Goal: Task Accomplishment & Management: Use online tool/utility

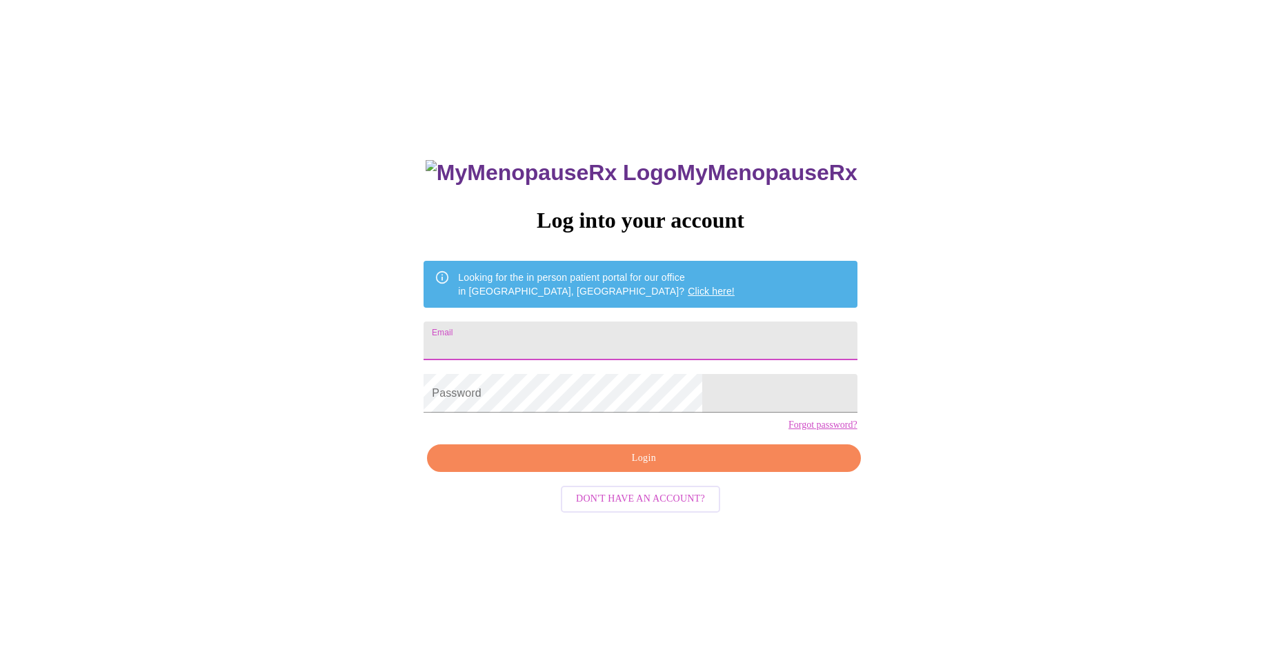
click at [542, 338] on input "Email" at bounding box center [640, 341] width 433 height 39
type input "[EMAIL_ADDRESS][DOMAIN_NAME]"
click at [656, 467] on span "Login" at bounding box center [644, 458] width 402 height 17
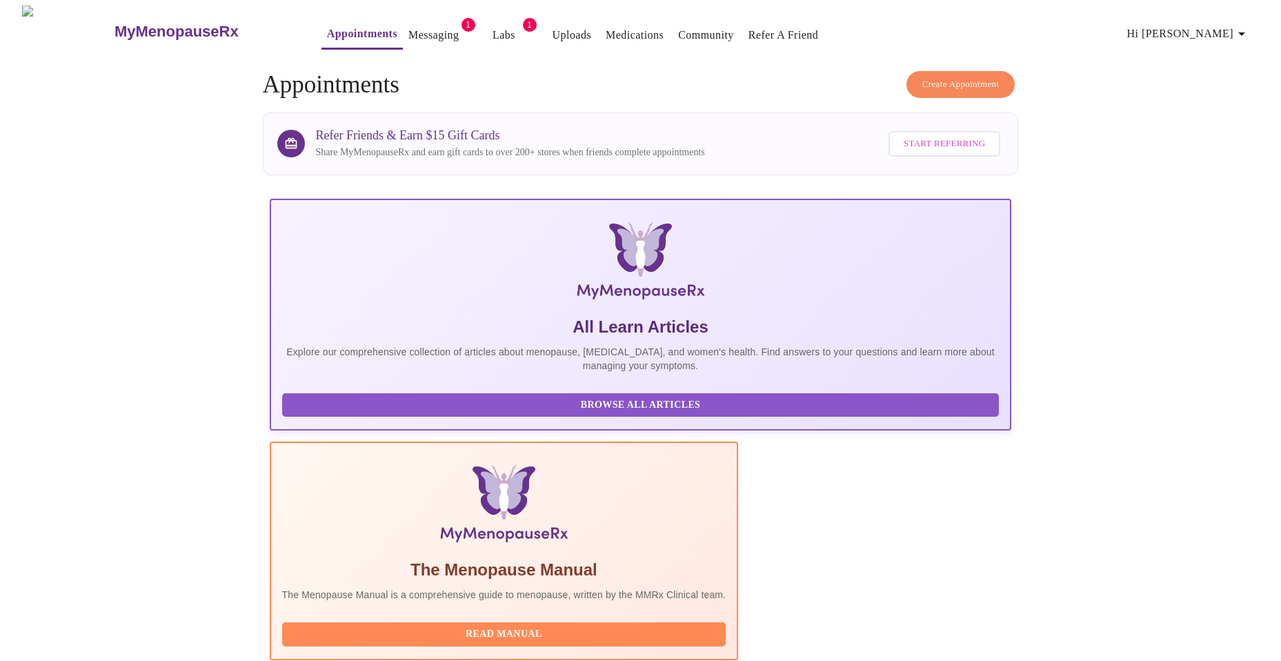
click at [409, 32] on link "Messaging" at bounding box center [434, 35] width 50 height 19
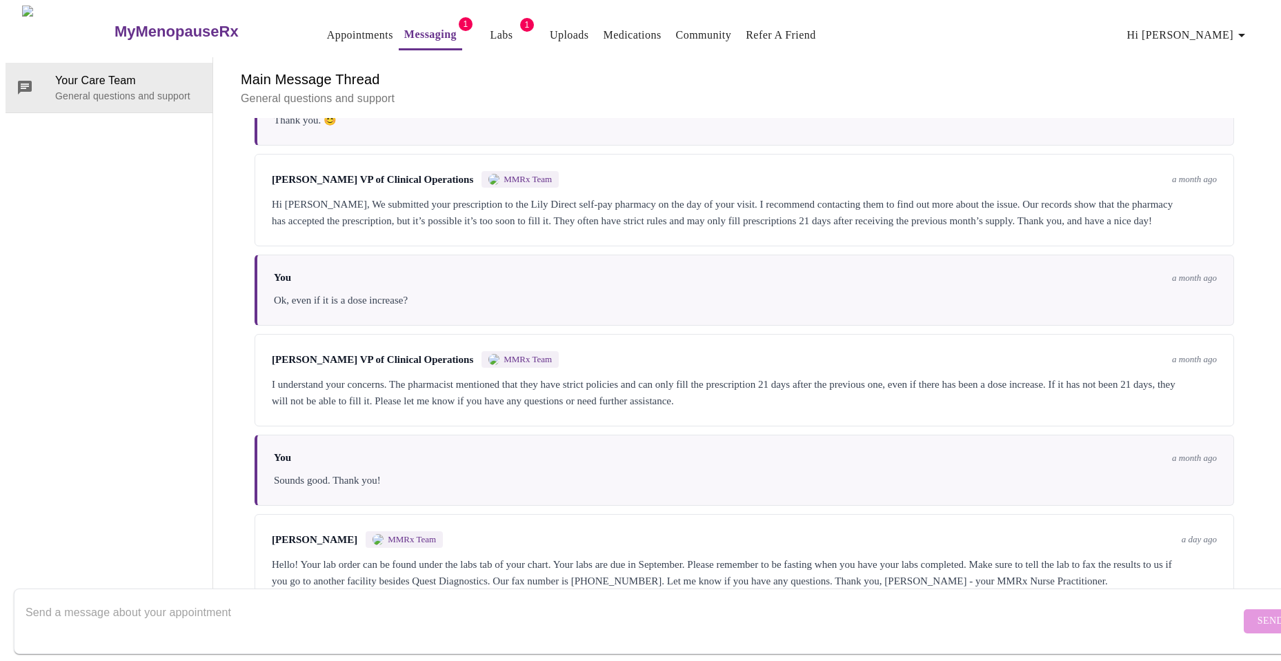
scroll to position [1407, 0]
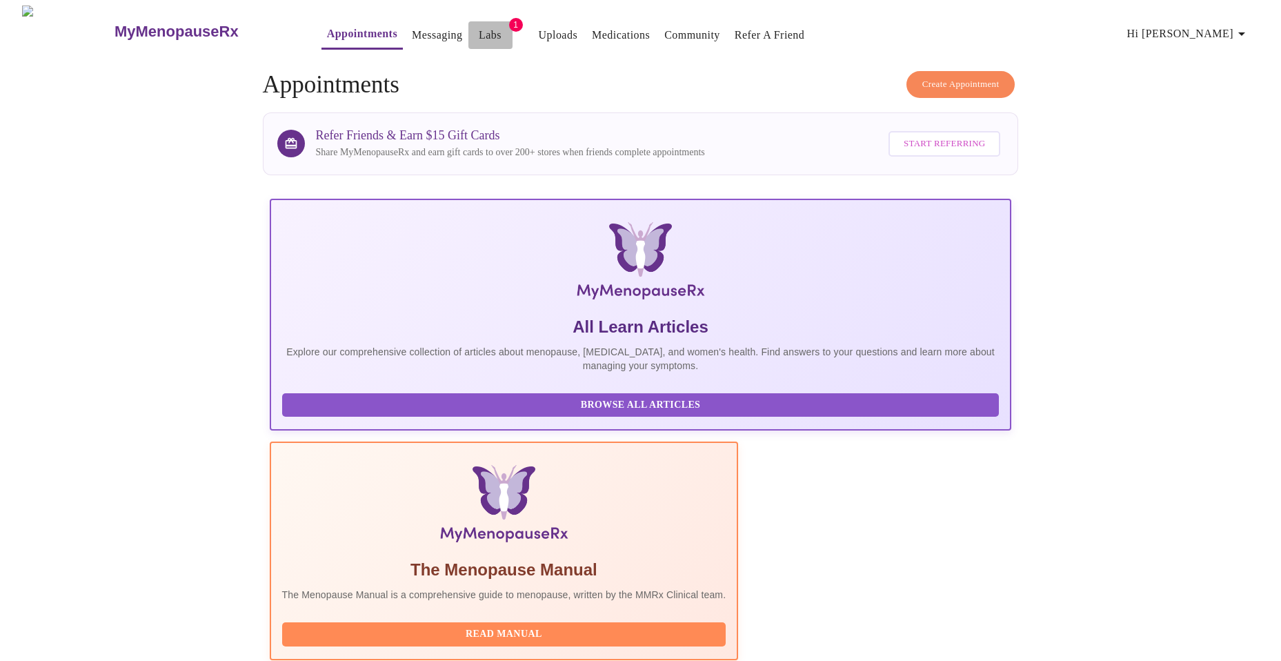
click at [479, 34] on link "Labs" at bounding box center [490, 35] width 23 height 19
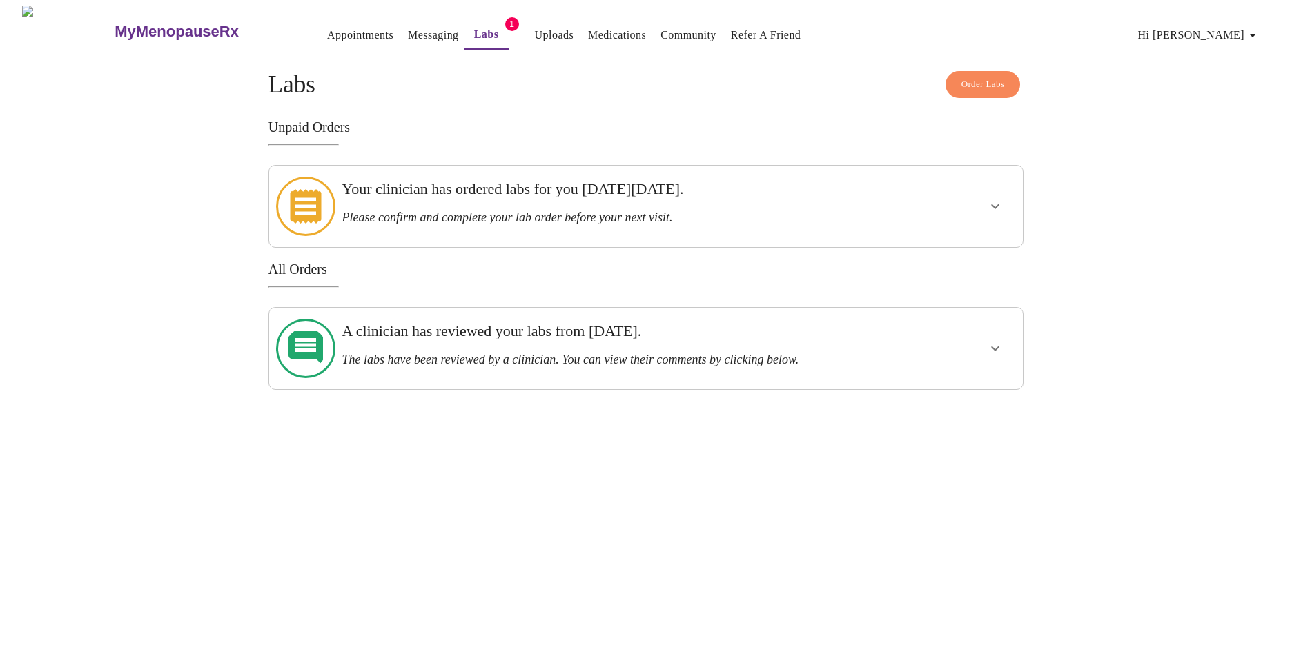
click at [311, 205] on icon at bounding box center [305, 206] width 31 height 35
click at [993, 198] on icon "show more" at bounding box center [995, 206] width 17 height 17
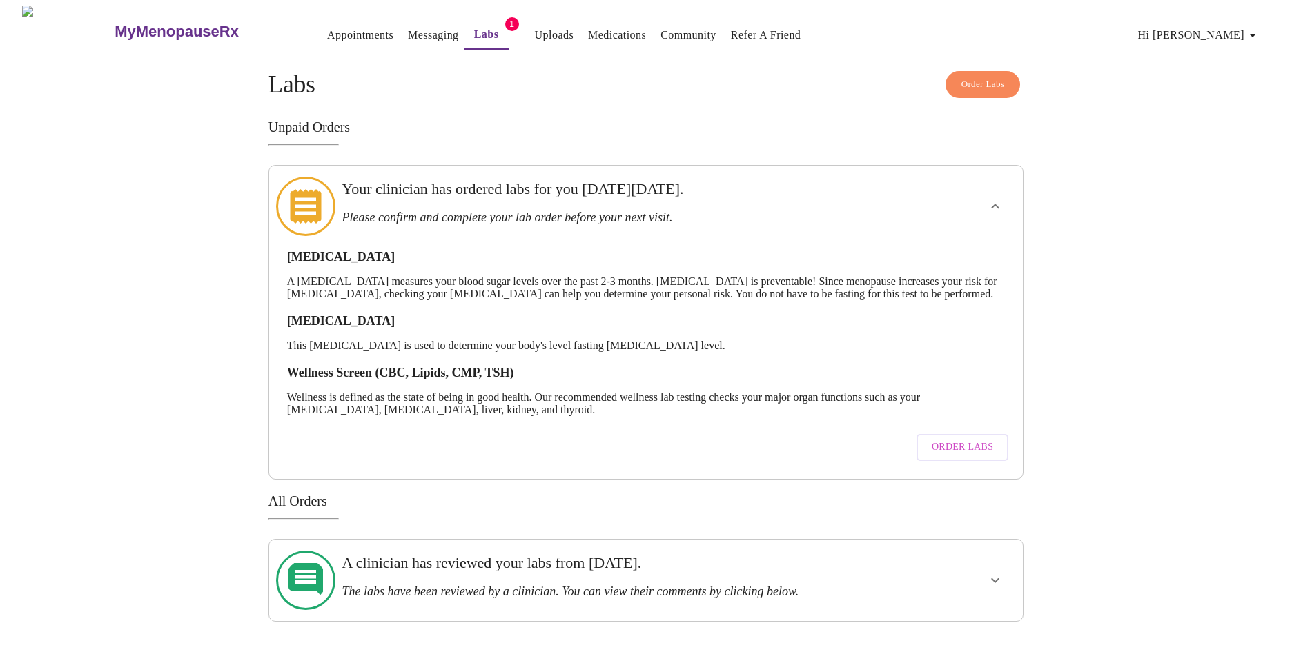
click at [397, 191] on h3 "Your clinician has ordered labs for you [DATE][DATE]." at bounding box center [609, 189] width 535 height 18
click at [990, 82] on span "Order Labs" at bounding box center [982, 85] width 43 height 16
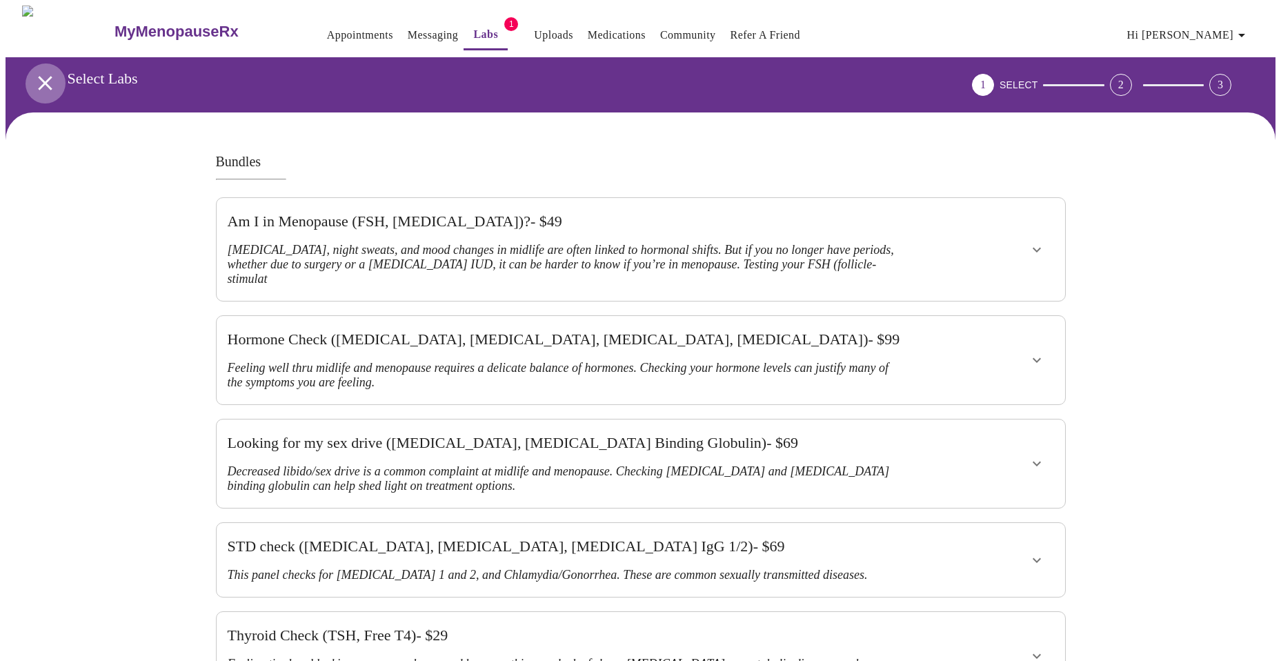
click at [33, 74] on icon "open drawer" at bounding box center [45, 83] width 24 height 24
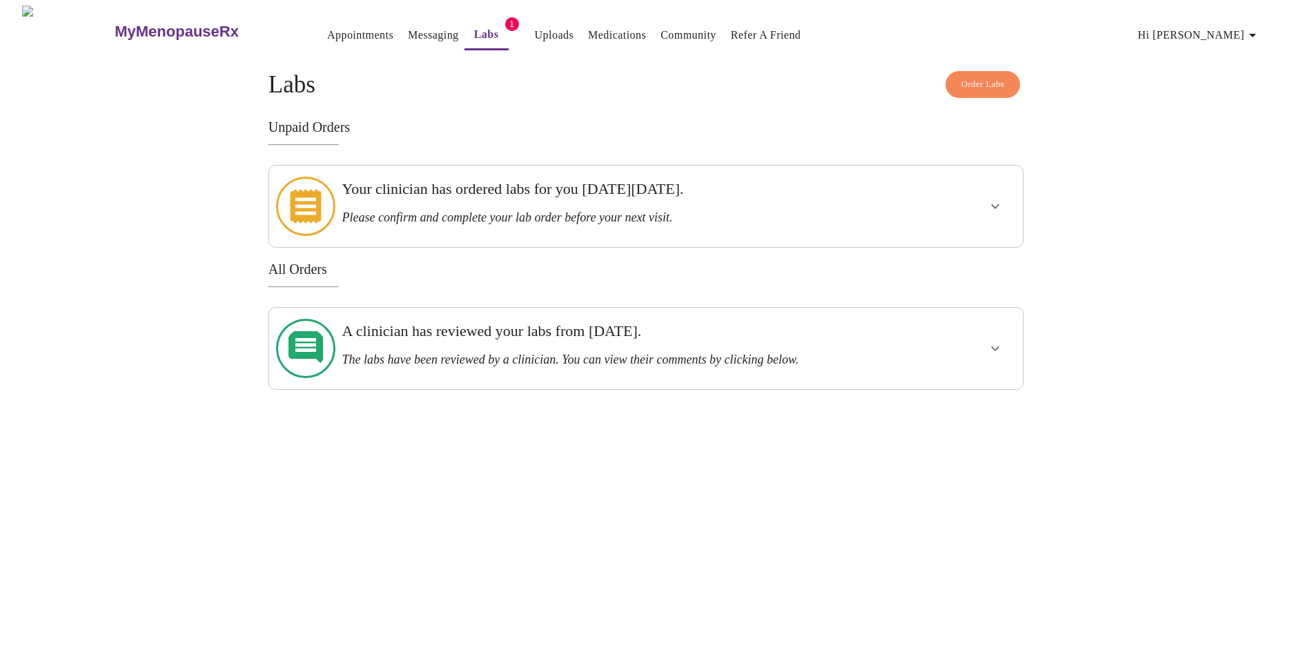
click at [607, 193] on h3 "Your clinician has ordered labs for you [DATE][DATE]." at bounding box center [609, 189] width 535 height 18
click at [994, 204] on icon "show more" at bounding box center [995, 206] width 8 height 5
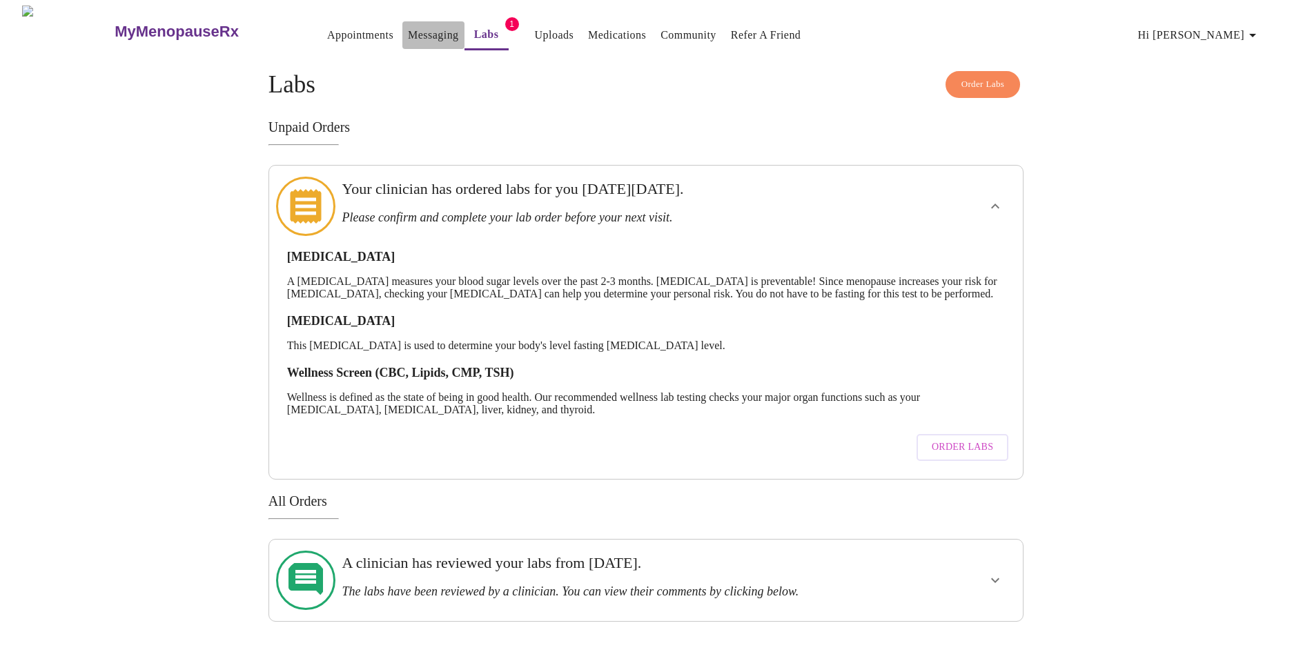
click at [408, 35] on link "Messaging" at bounding box center [433, 35] width 50 height 19
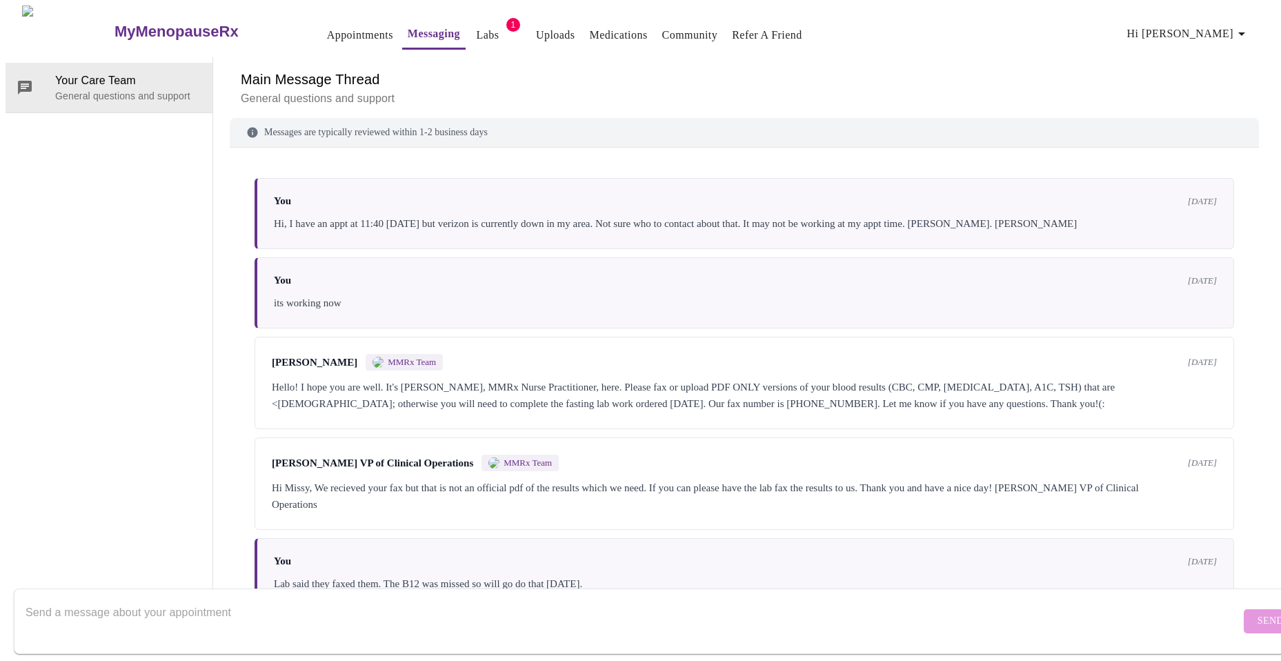
scroll to position [1920, 0]
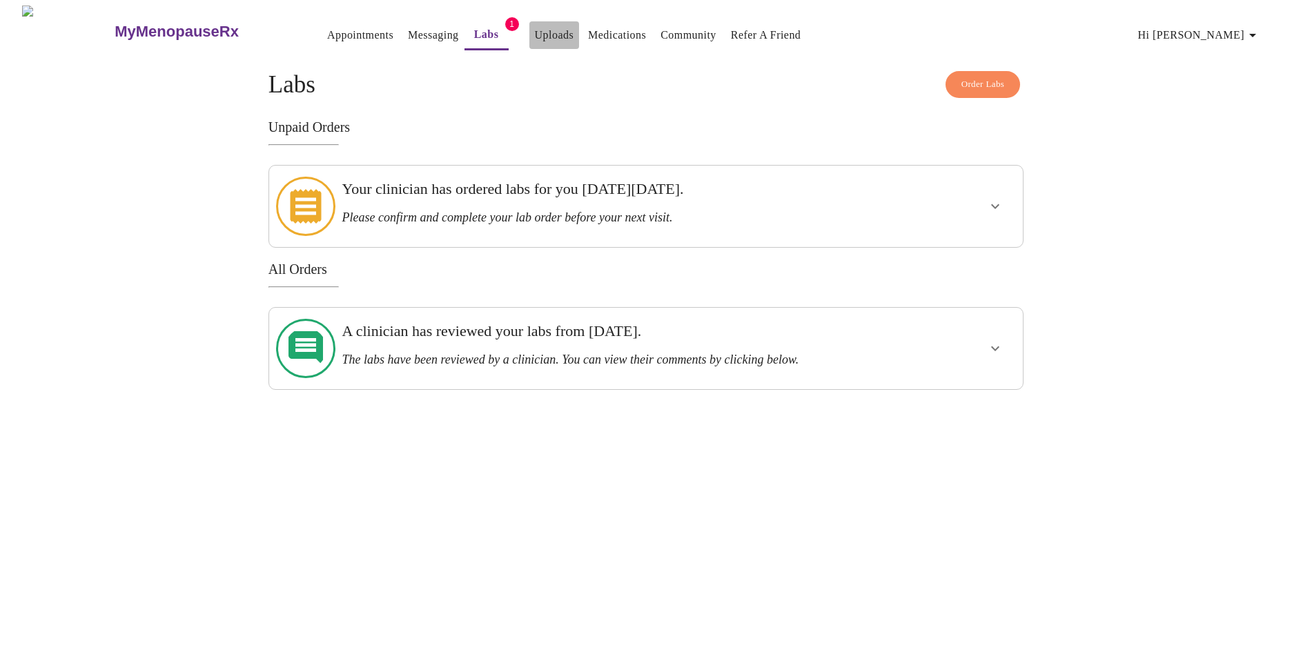
click at [535, 26] on link "Uploads" at bounding box center [554, 35] width 39 height 19
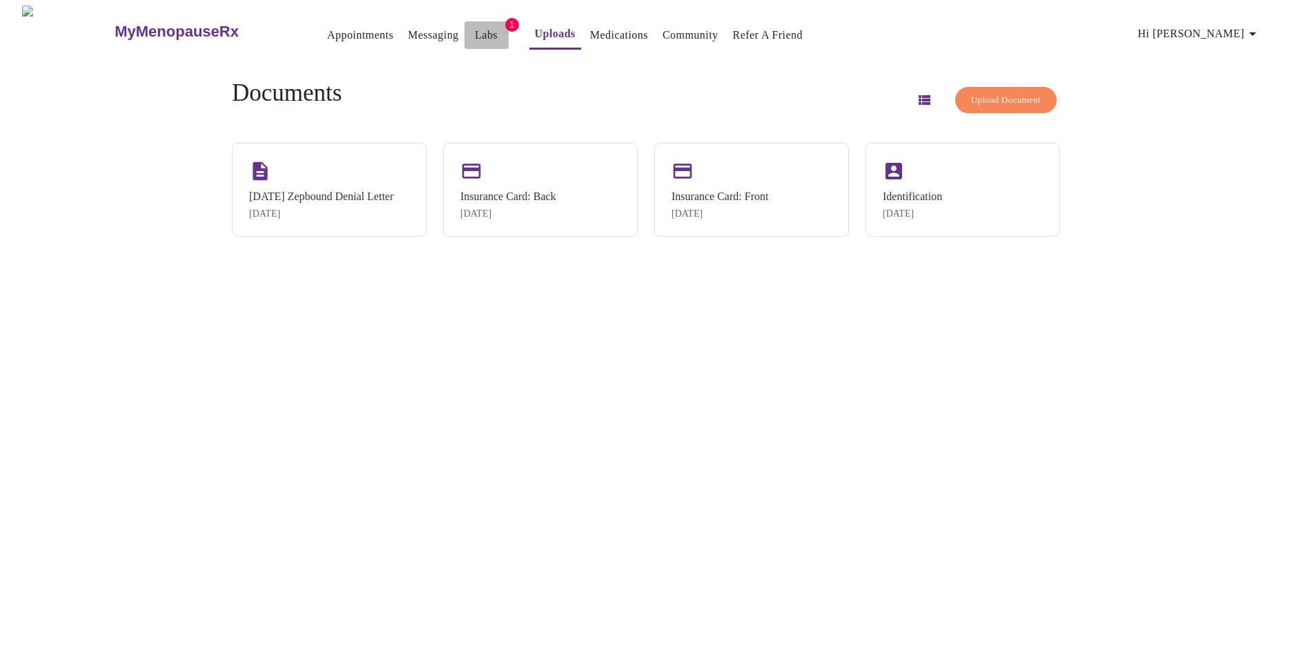
click at [475, 34] on link "Labs" at bounding box center [486, 35] width 23 height 19
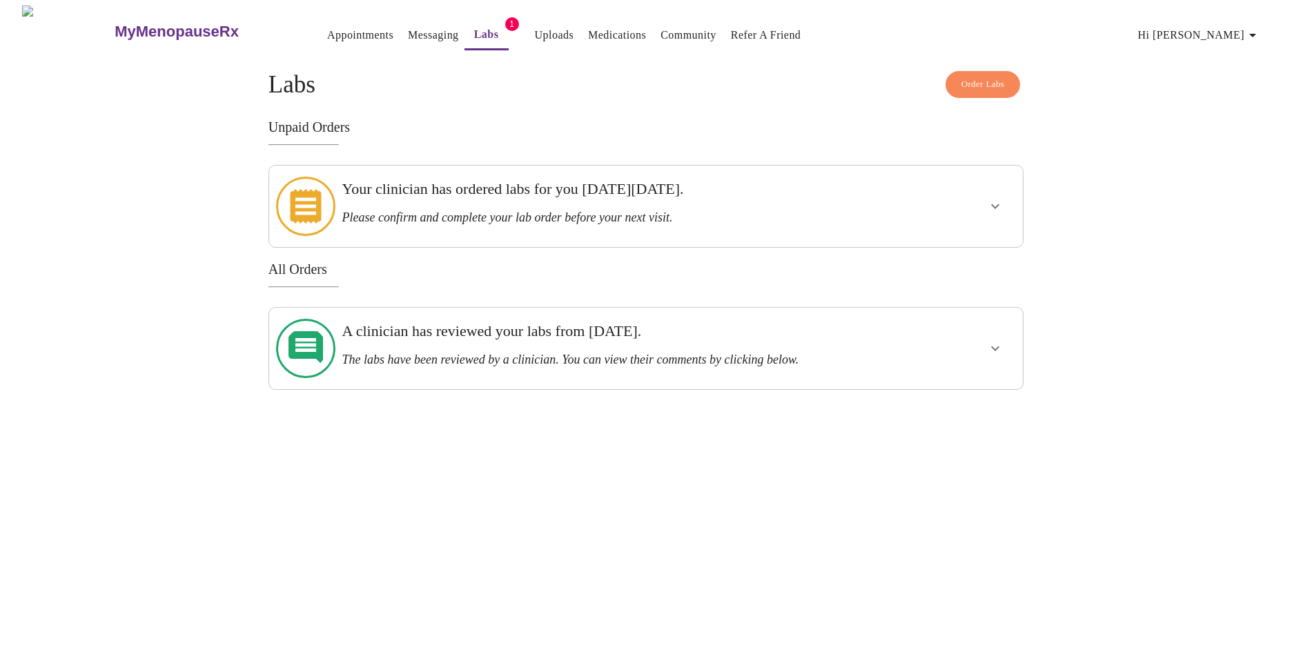
click at [455, 197] on h3 "Your clinician has ordered labs for you [DATE][DATE]." at bounding box center [609, 189] width 535 height 18
click at [304, 193] on icon at bounding box center [305, 206] width 31 height 35
click at [304, 194] on icon at bounding box center [305, 206] width 31 height 35
click at [999, 198] on icon "show more" at bounding box center [995, 206] width 17 height 17
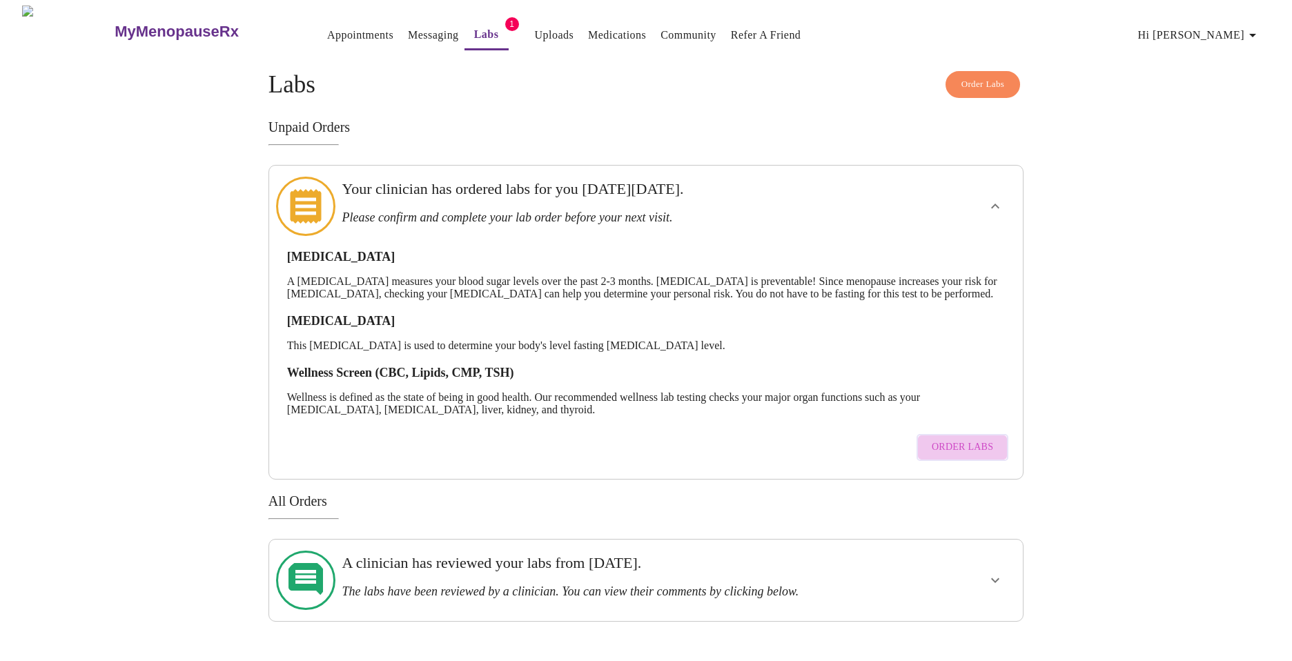
click at [971, 447] on span "Order Labs" at bounding box center [962, 447] width 61 height 17
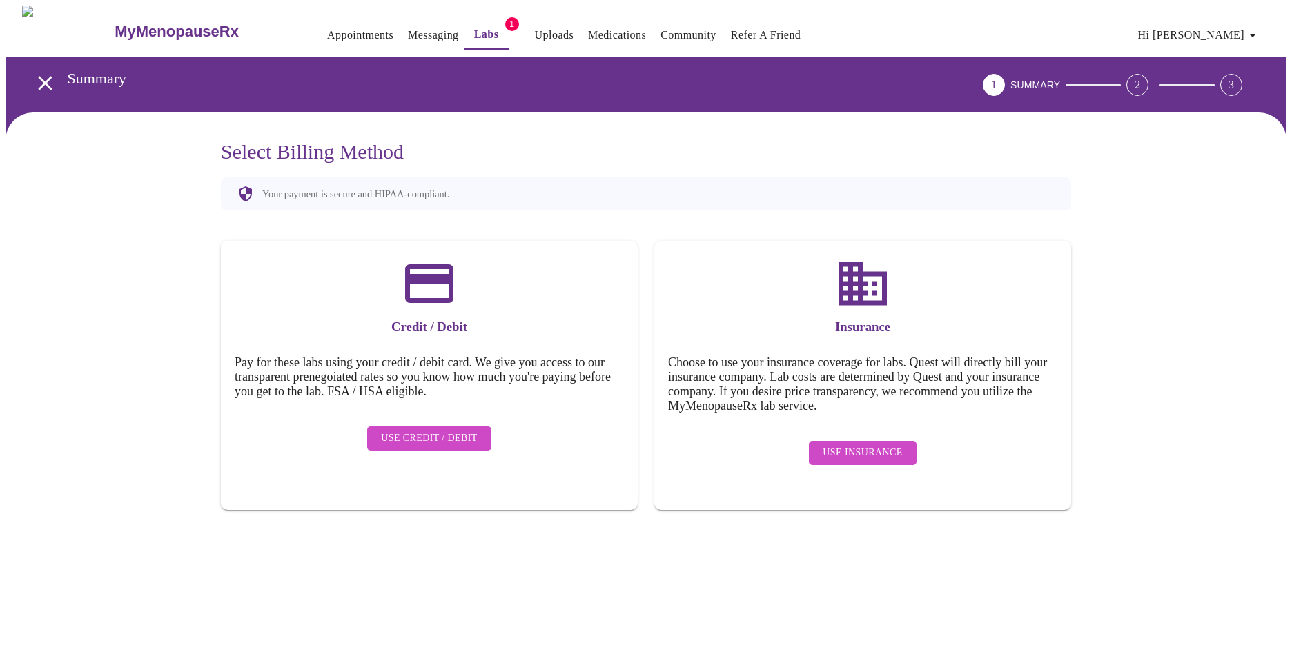
click at [885, 444] on span "Use Insurance" at bounding box center [862, 452] width 79 height 17
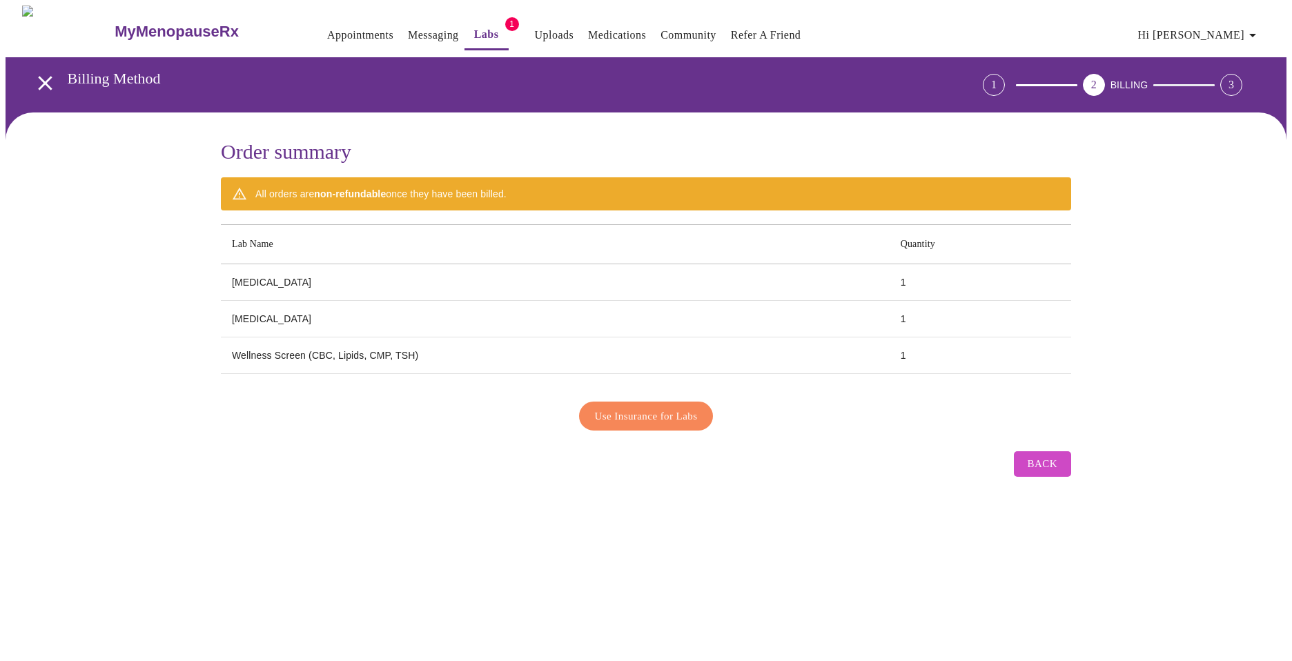
click at [652, 411] on span "Use Insurance for Labs" at bounding box center [646, 416] width 103 height 18
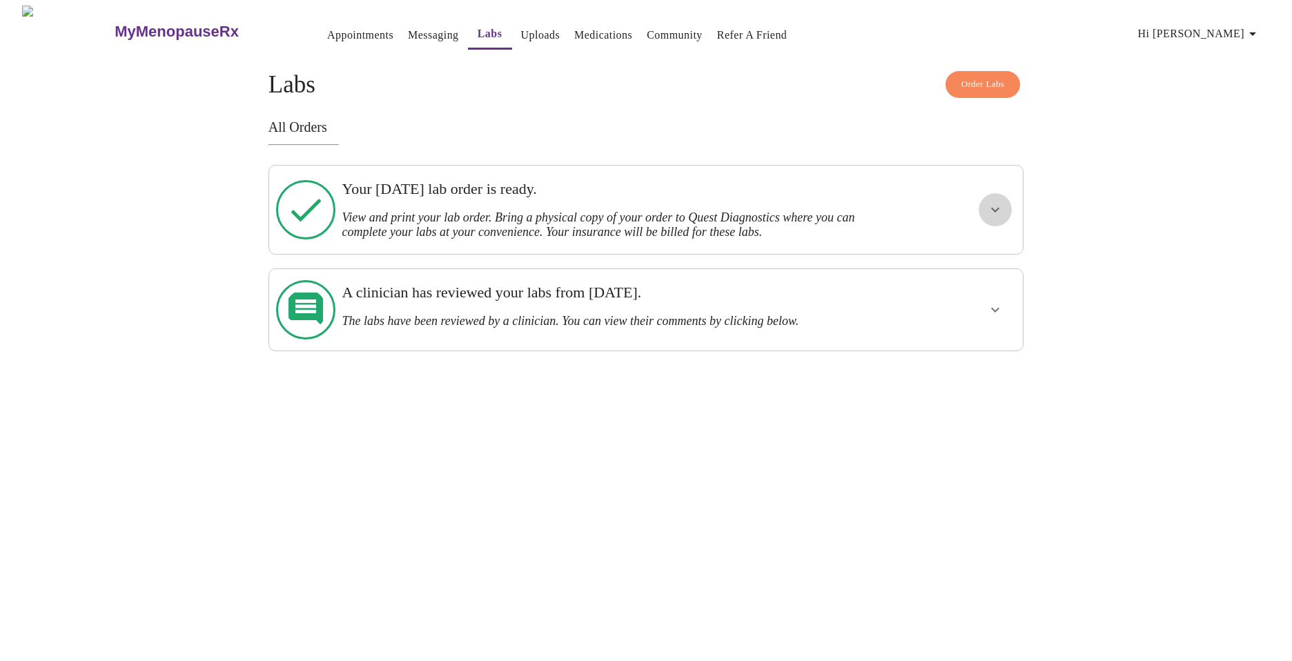
click at [990, 207] on icon "show more" at bounding box center [995, 210] width 17 height 17
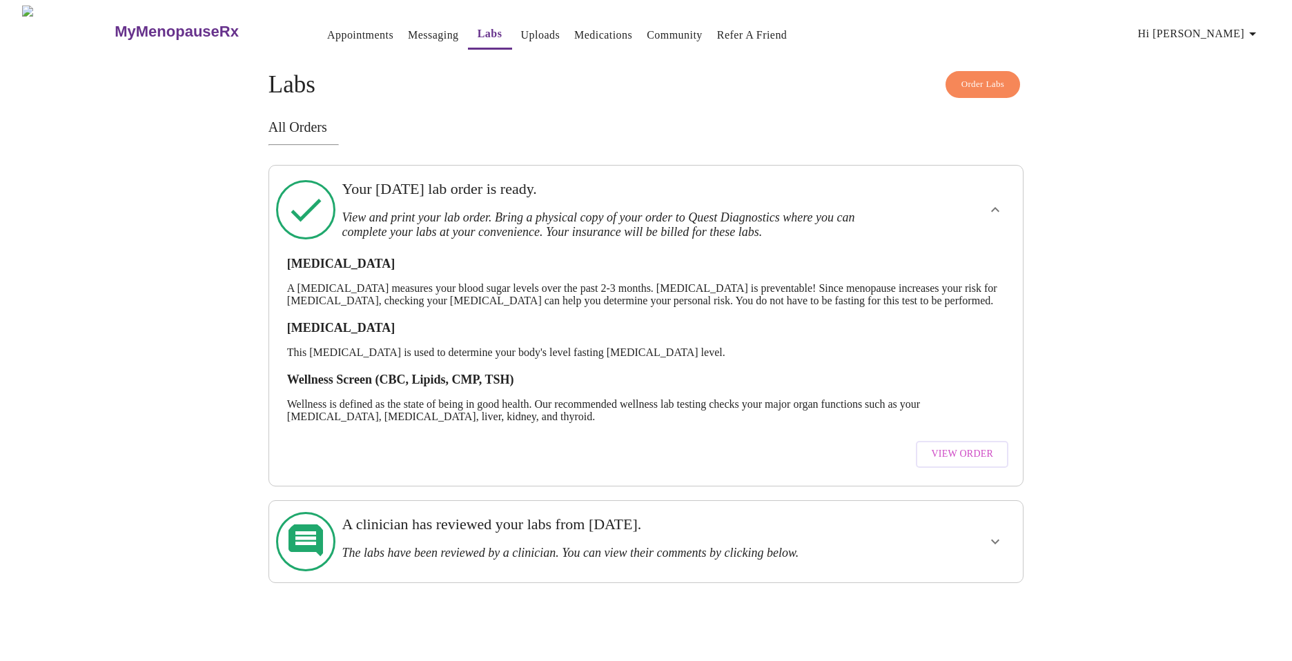
click at [380, 213] on h3 "View and print your lab order. Bring a physical copy of your order to Quest Dia…" at bounding box center [609, 224] width 535 height 29
click at [313, 204] on icon at bounding box center [305, 209] width 59 height 59
click at [960, 462] on span "View Order" at bounding box center [962, 454] width 62 height 17
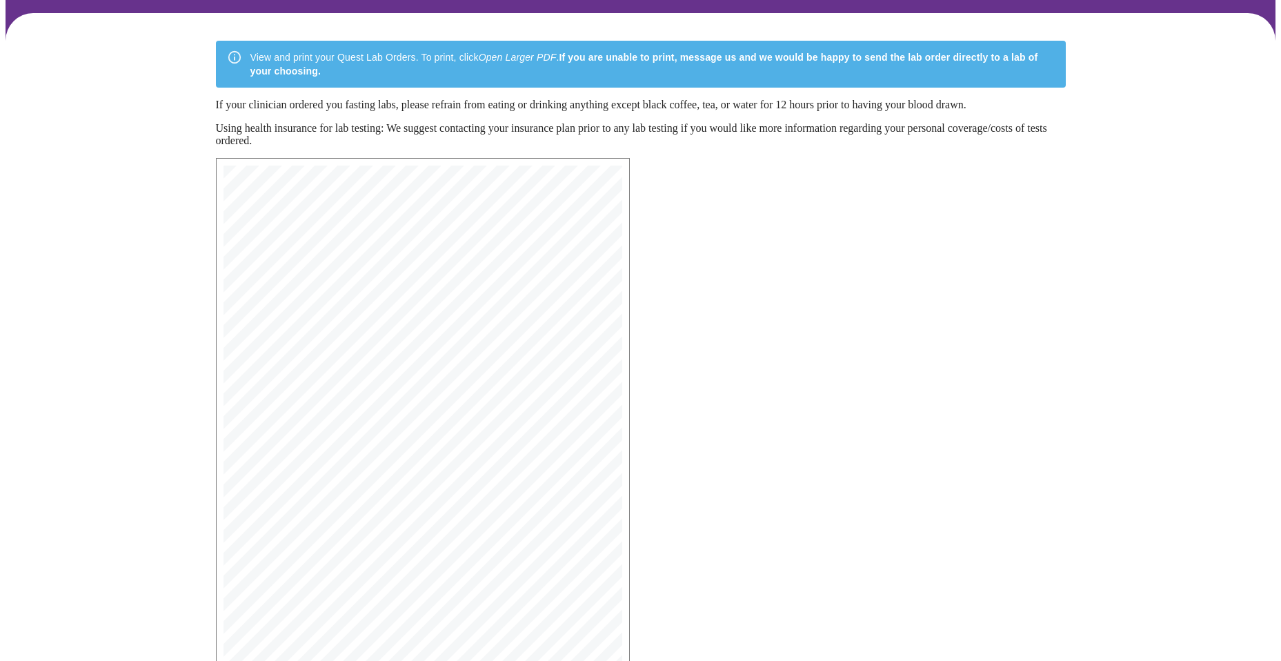
scroll to position [188, 0]
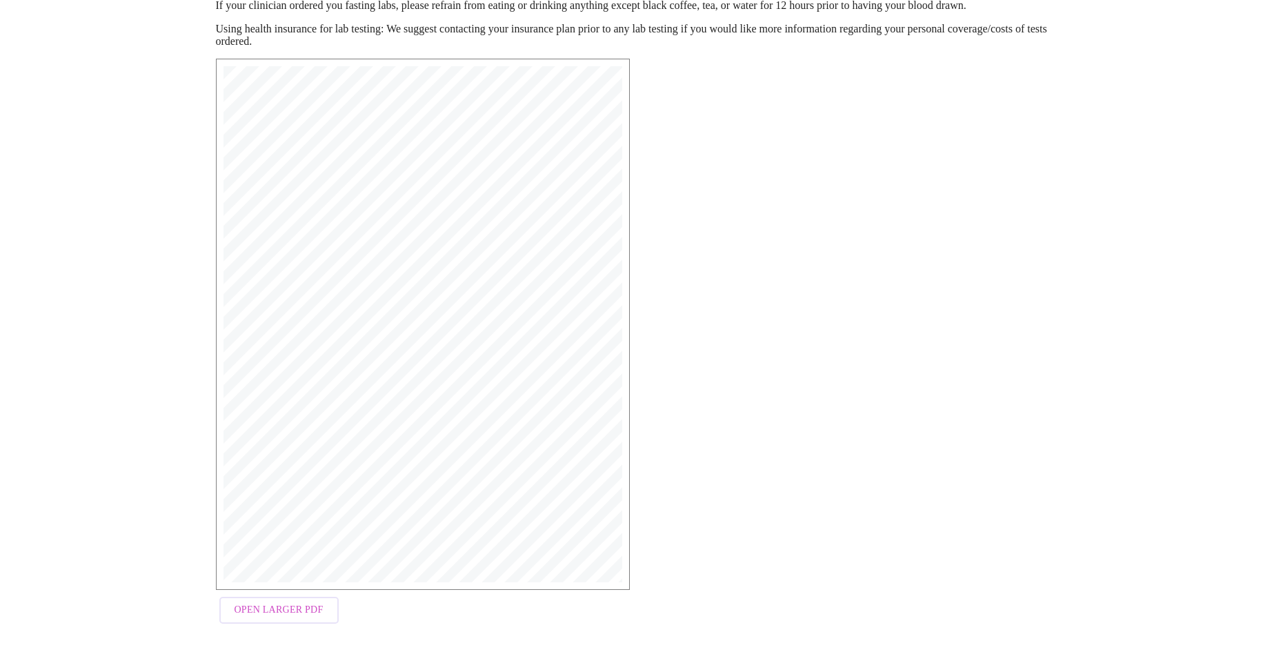
click at [287, 610] on span "Open Larger PDF" at bounding box center [279, 610] width 89 height 17
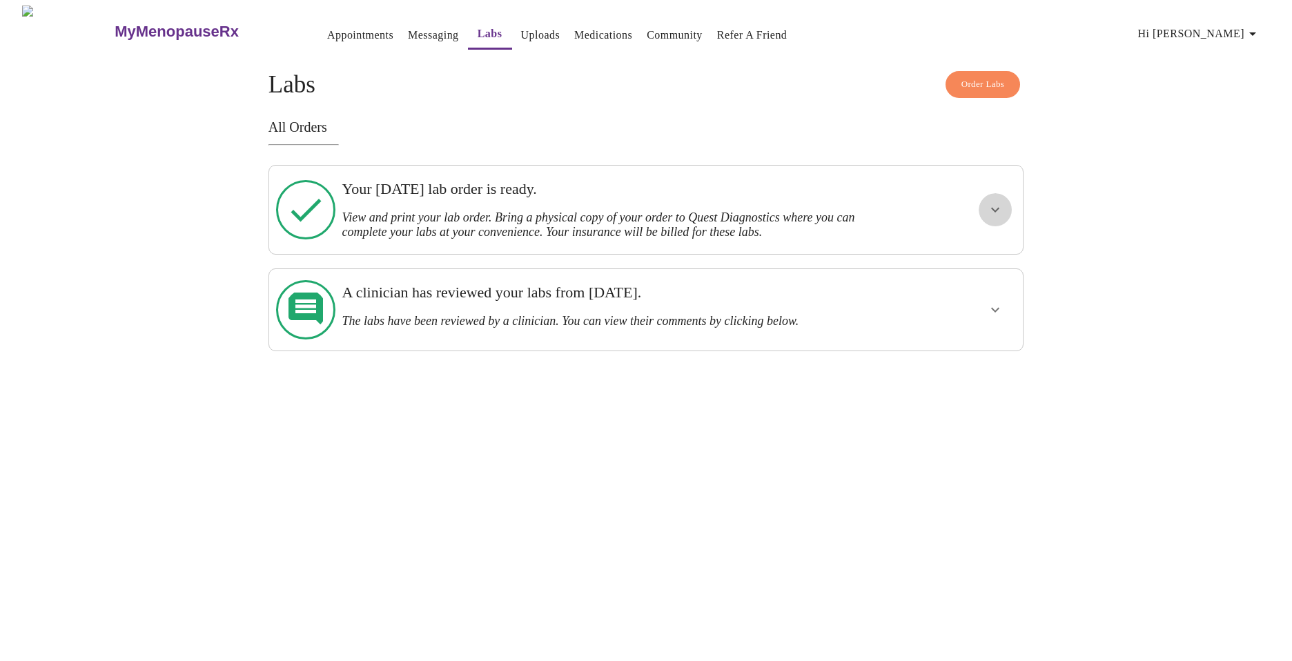
click at [993, 205] on icon "show more" at bounding box center [995, 210] width 17 height 17
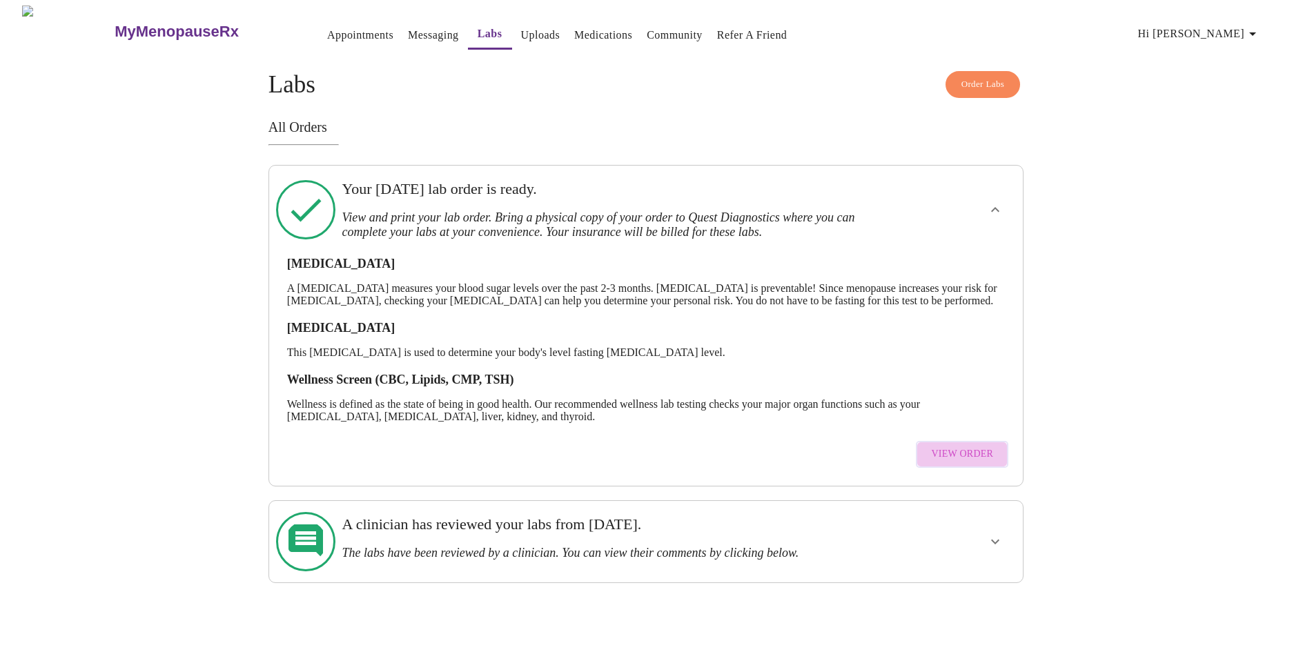
click at [972, 463] on span "View Order" at bounding box center [962, 454] width 62 height 17
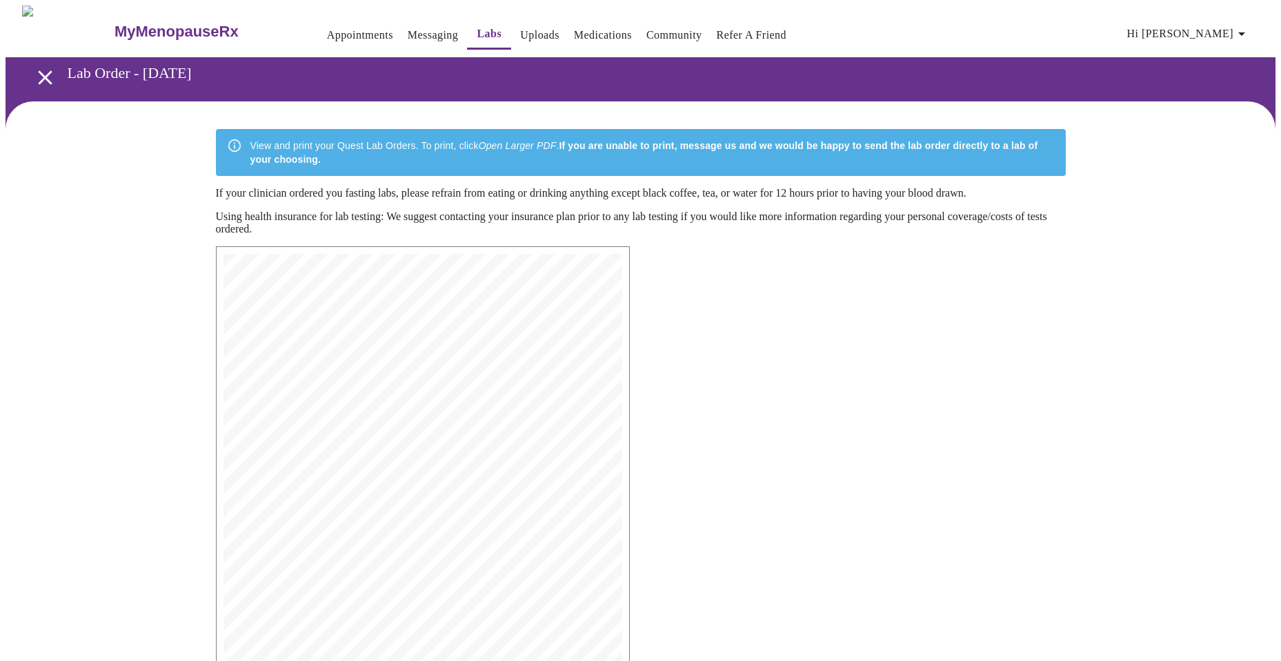
click at [408, 26] on link "Messaging" at bounding box center [433, 35] width 50 height 19
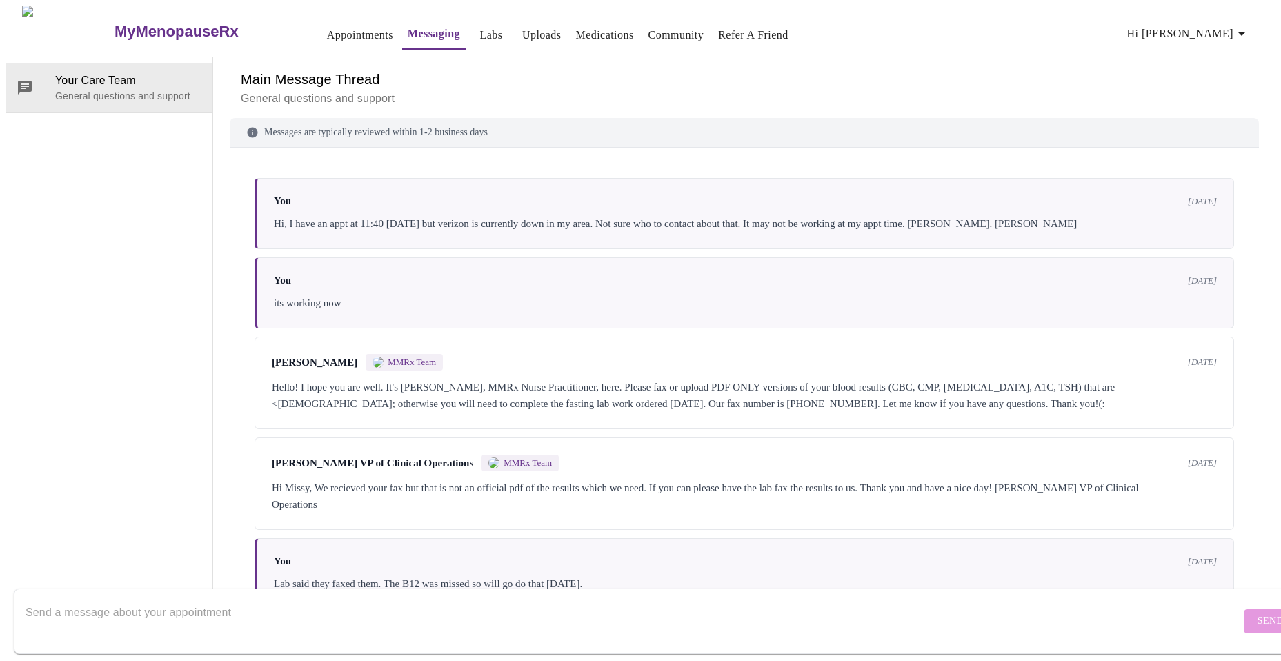
scroll to position [1920, 0]
